Goal: Transaction & Acquisition: Subscribe to service/newsletter

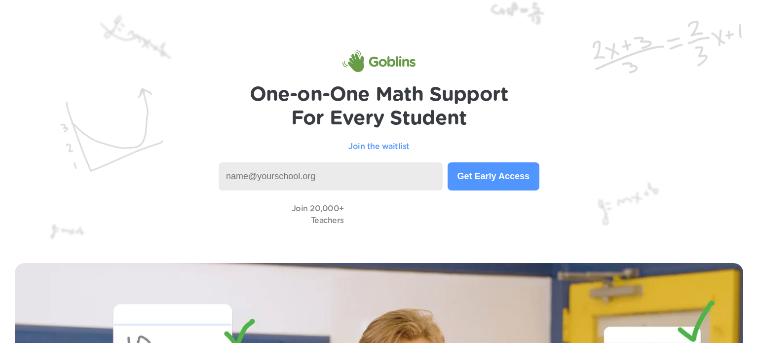
click at [278, 173] on input at bounding box center [331, 176] width 224 height 28
type input "[PERSON_NAME]"
type input "[PERSON_NAME][EMAIL_ADDRESS][PERSON_NAME][DOMAIN_NAME]"
click at [484, 186] on button "Get Early Access" at bounding box center [494, 176] width 92 height 28
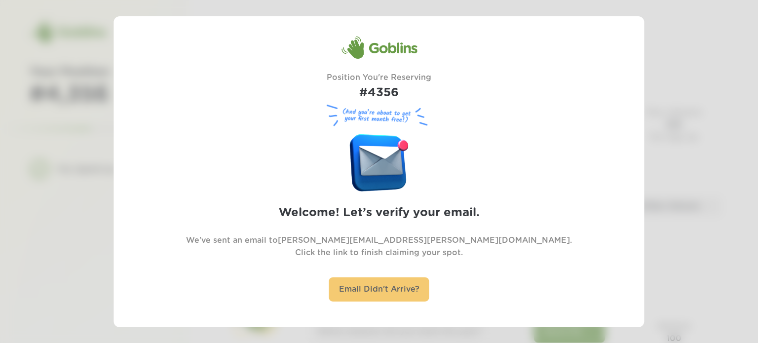
click at [388, 284] on div "Email Didn't Arrive?" at bounding box center [379, 289] width 100 height 24
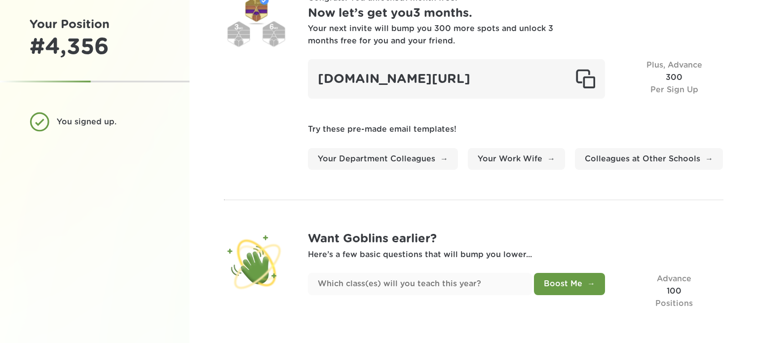
scroll to position [73, 0]
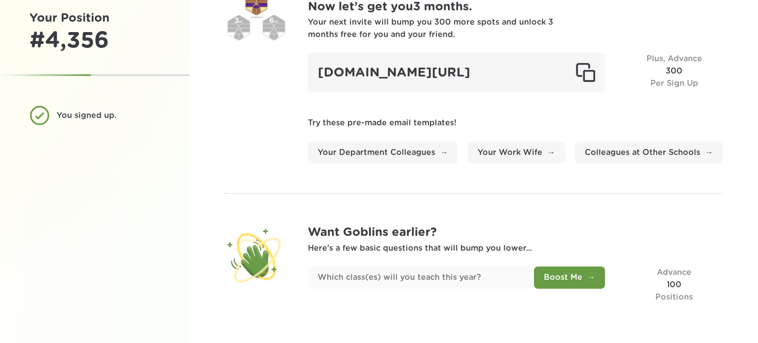
click at [330, 190] on div "Congrats! You unlocked 1 month free ! Now let’s get you 3 months . Your next in…" at bounding box center [474, 144] width 569 height 397
